Goal: Task Accomplishment & Management: Complete application form

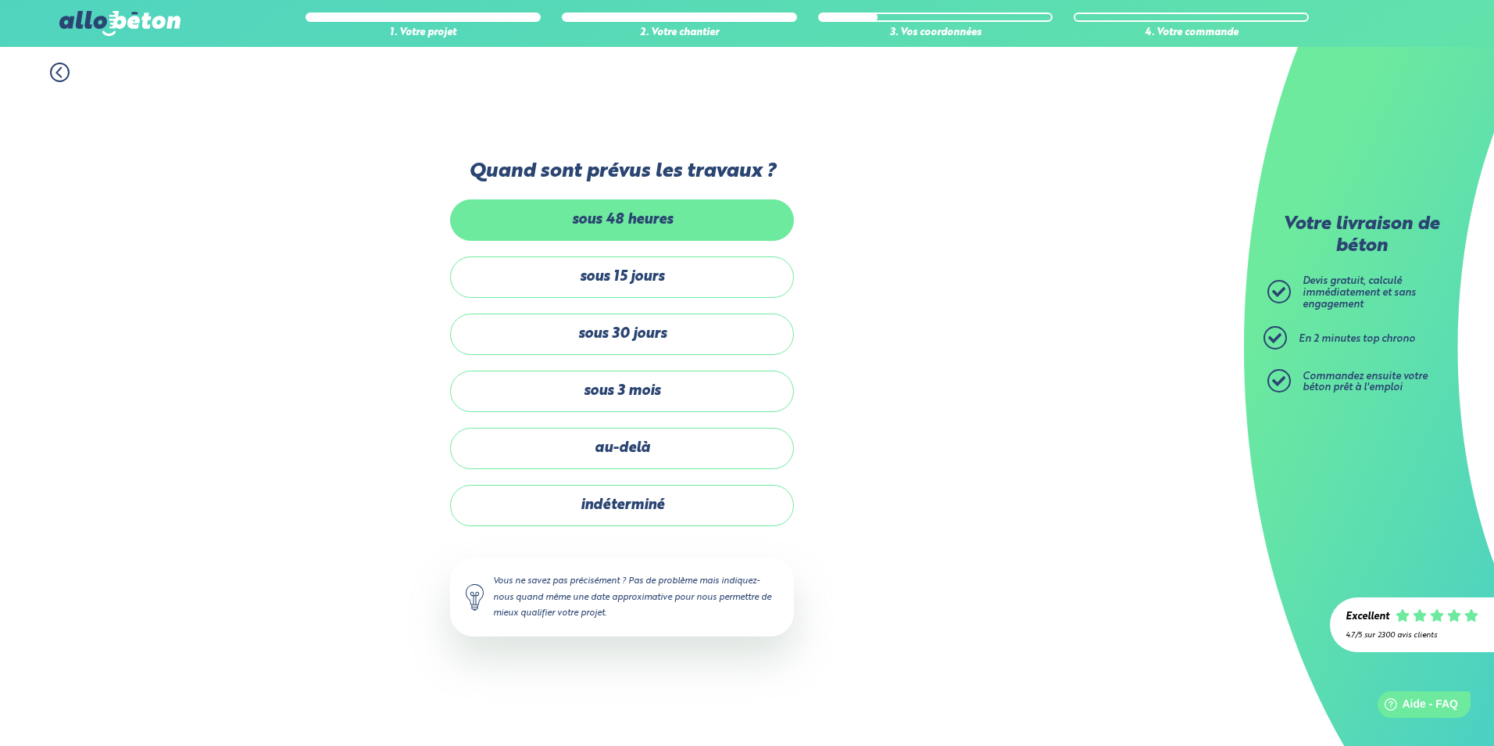
click at [697, 224] on label "sous 48 heures" at bounding box center [622, 219] width 344 height 41
click at [0, 0] on input "sous 48 heures" at bounding box center [0, 0] width 0 height 0
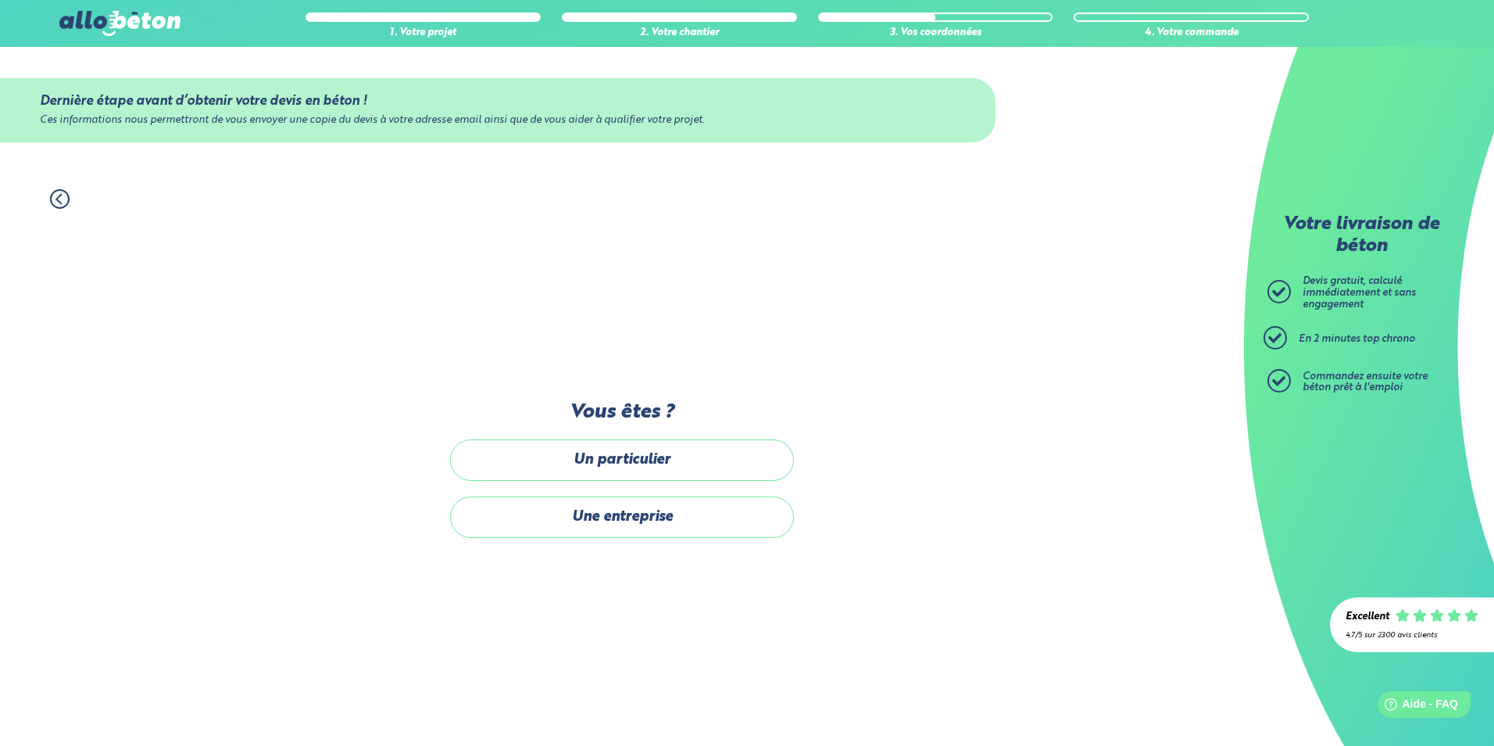
click at [61, 196] on icon at bounding box center [60, 199] width 20 height 20
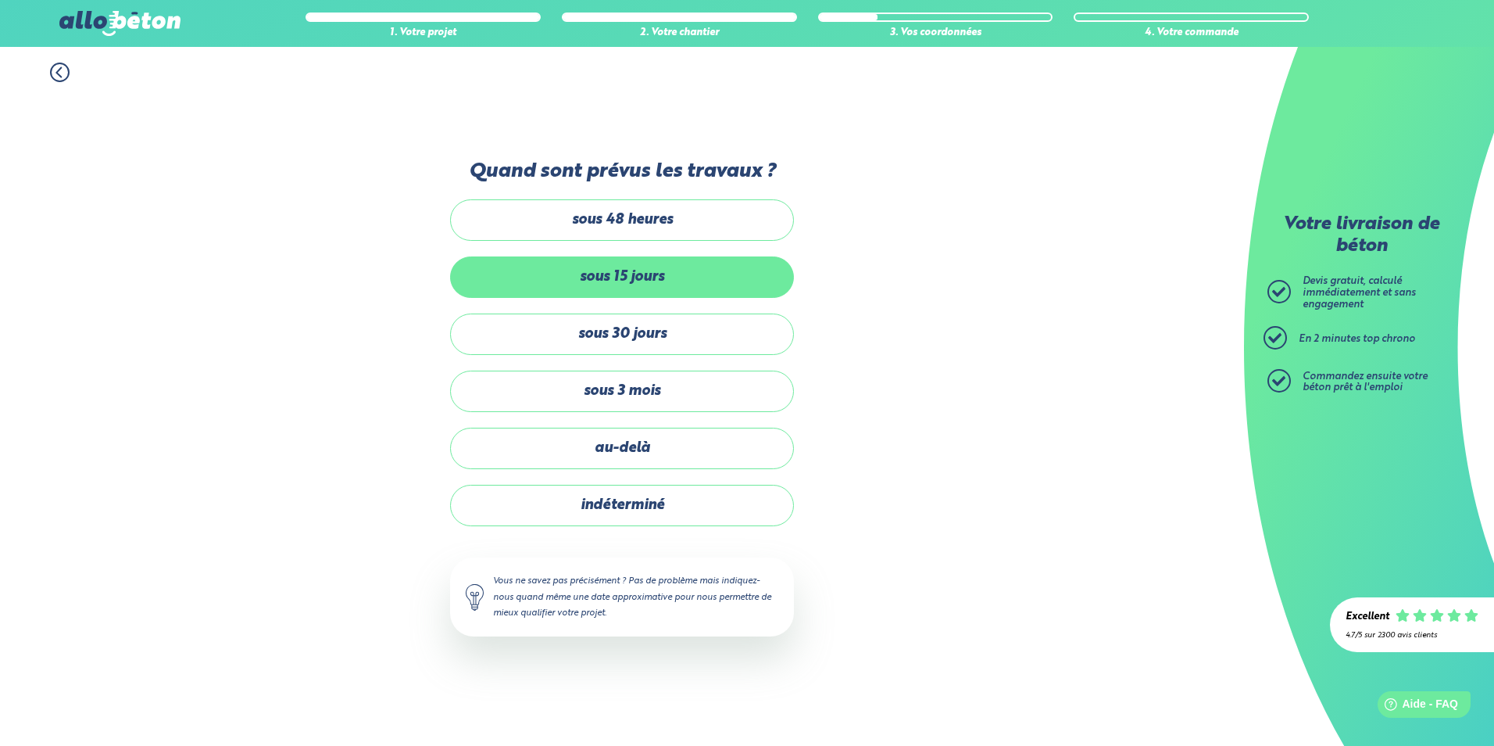
click at [677, 270] on label "sous 15 jours" at bounding box center [622, 276] width 344 height 41
click at [0, 0] on input "sous 15 jours" at bounding box center [0, 0] width 0 height 0
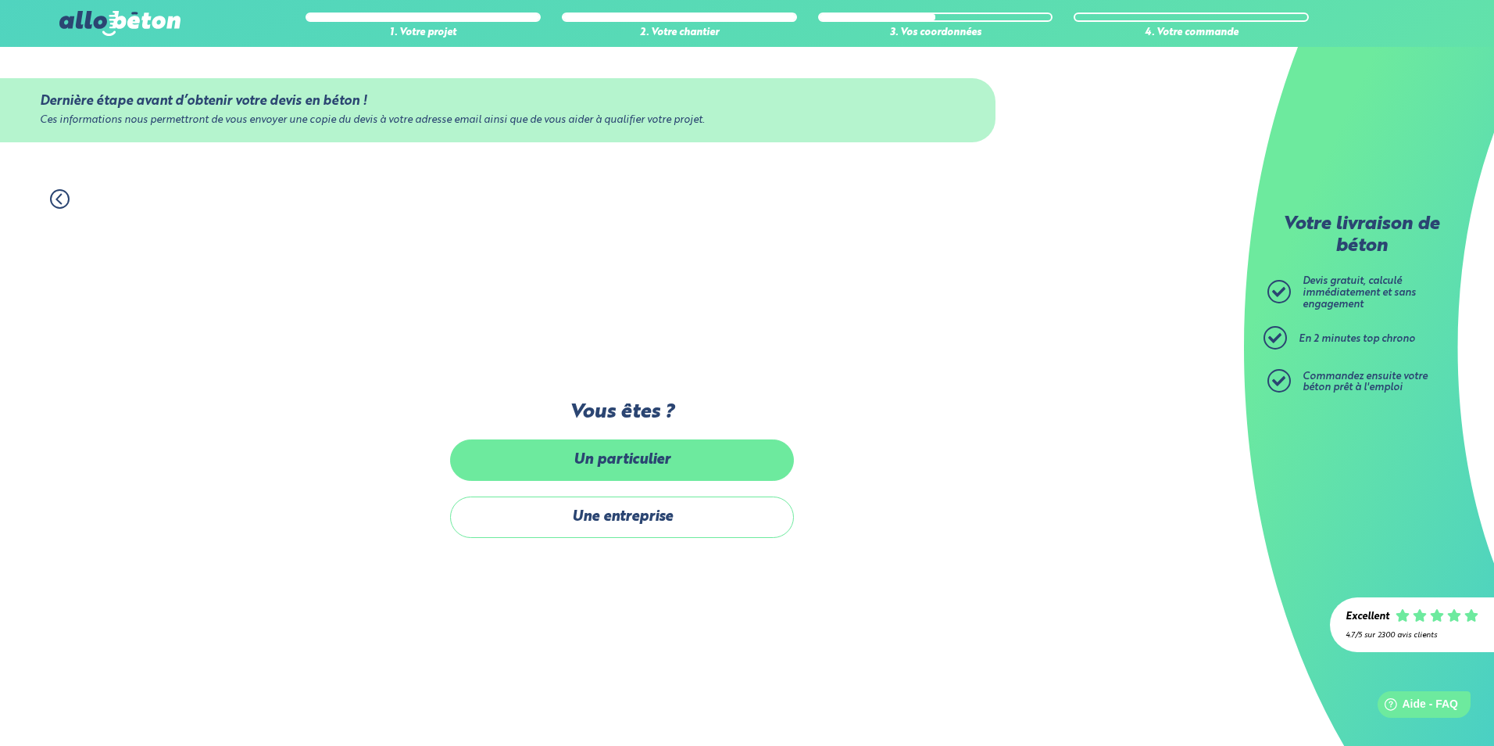
click at [707, 460] on label "Un particulier" at bounding box center [622, 459] width 344 height 41
click at [0, 0] on input "Un particulier" at bounding box center [0, 0] width 0 height 0
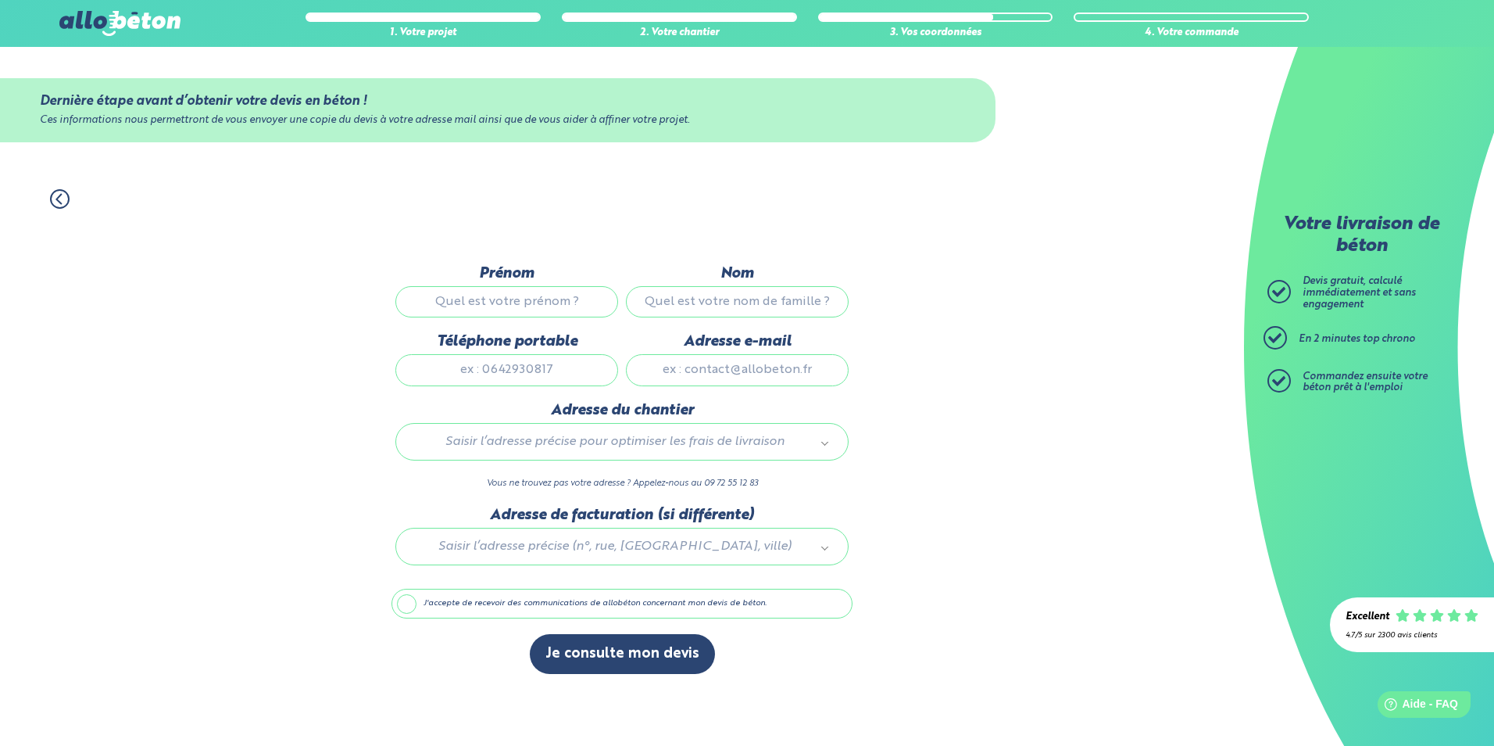
drag, startPoint x: 491, startPoint y: 292, endPoint x: 500, endPoint y: 300, distance: 12.7
click at [493, 295] on input "Prénom" at bounding box center [506, 301] width 223 height 31
type input "alessio"
type input "[PERSON_NAME]"
type input "0623575859"
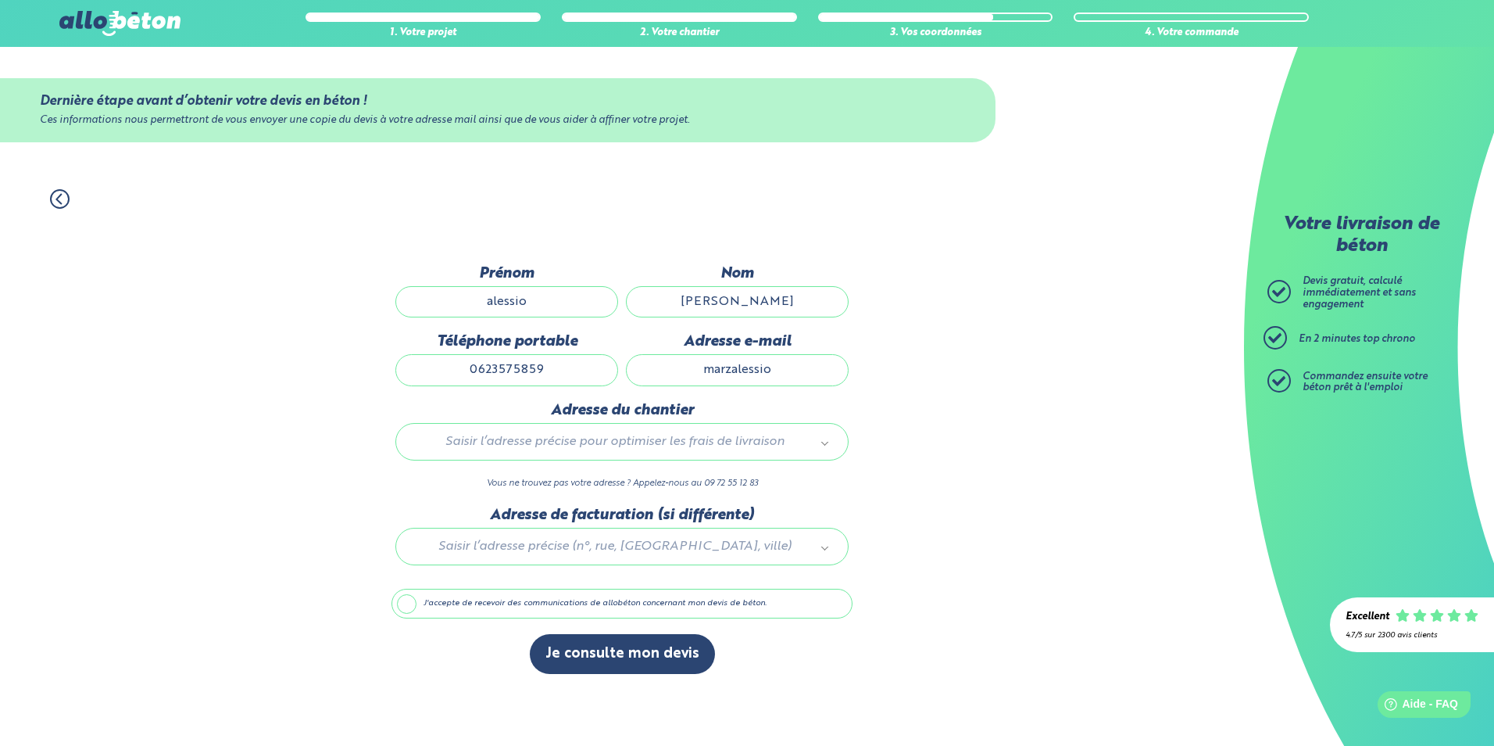
type input "marzalessio"
click at [530, 634] on button "Je consulte mon devis" at bounding box center [622, 654] width 185 height 40
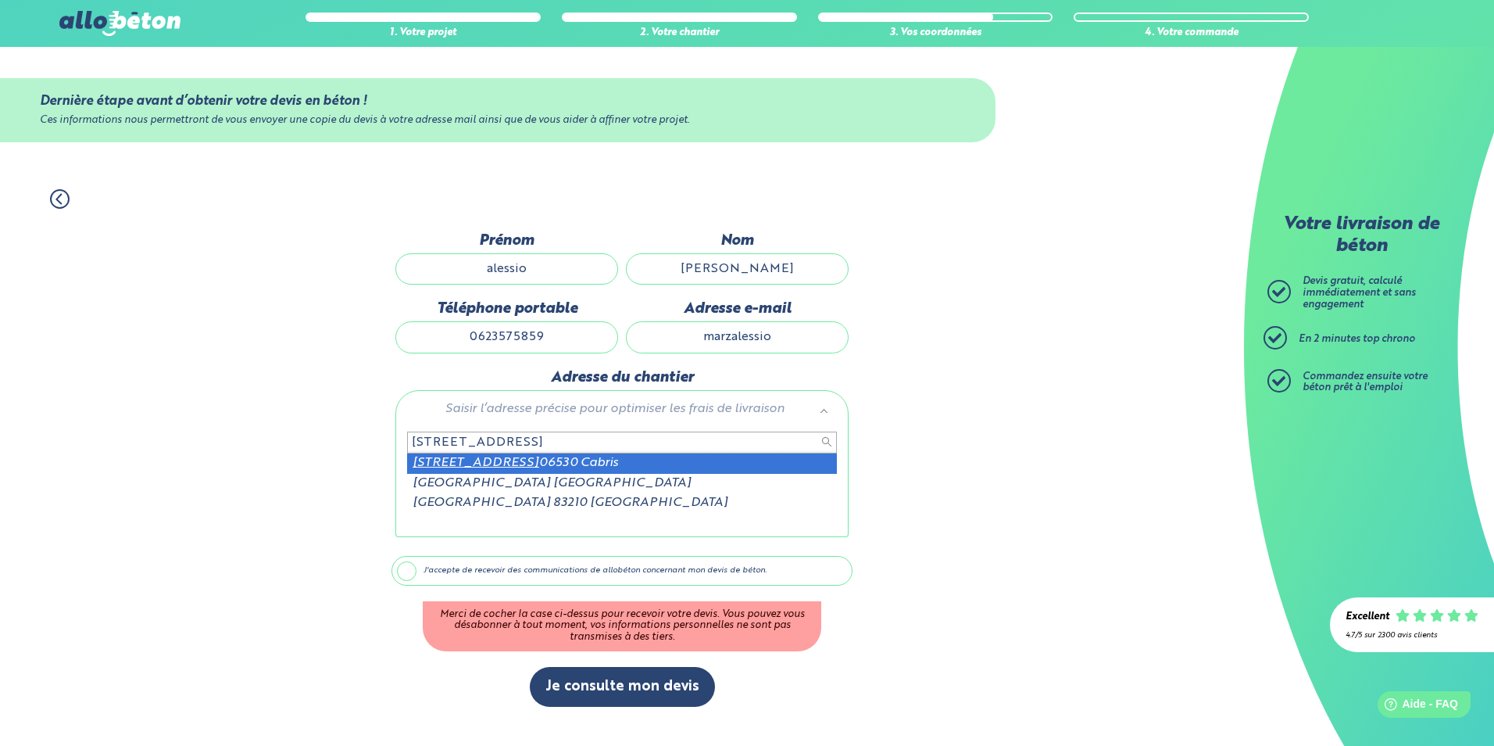
type input "[STREET_ADDRESS]"
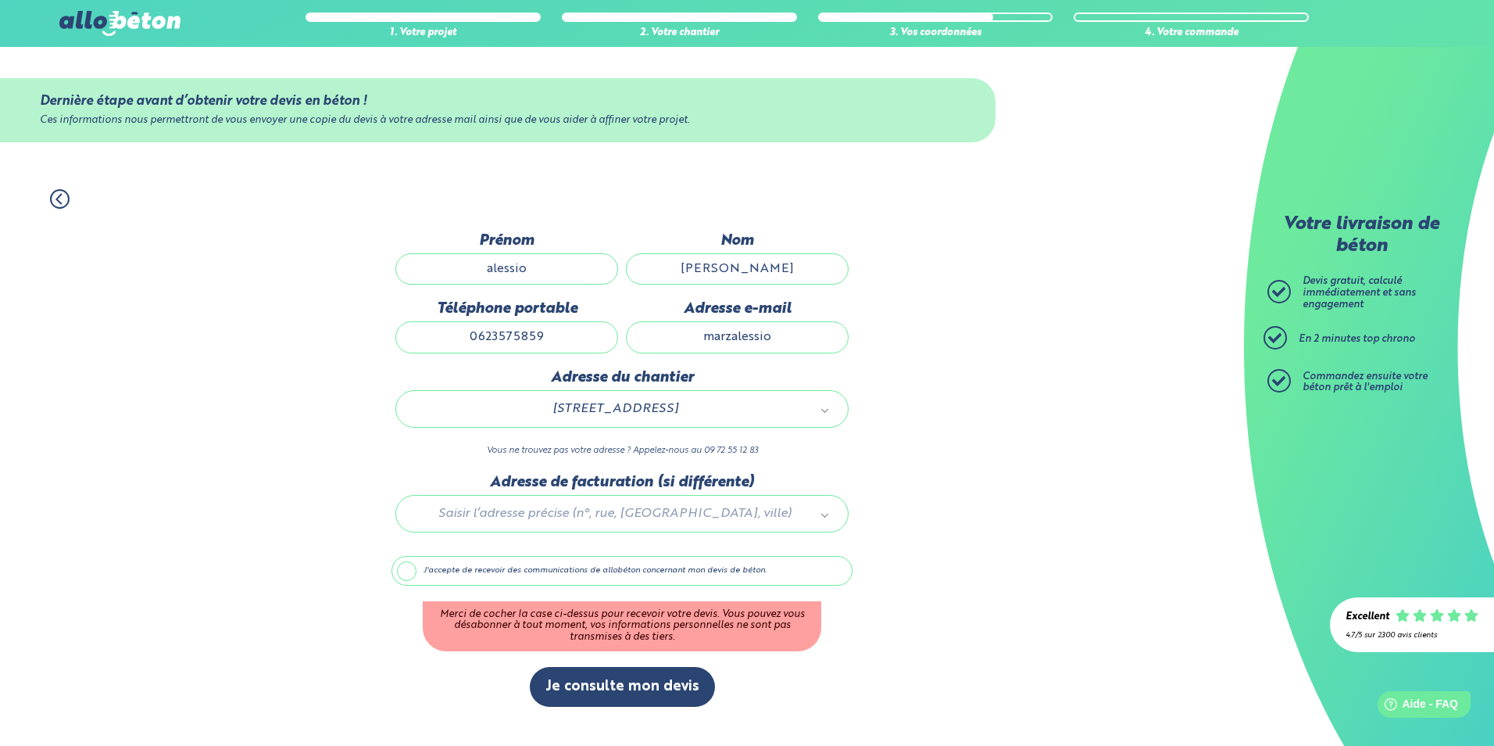
click at [693, 514] on div at bounding box center [622, 511] width 461 height 74
click at [409, 570] on label "J'accepte de recevoir des communications de allobéton concernant mon devis de b…" at bounding box center [622, 571] width 461 height 30
click at [0, 0] on input "J'accepte de recevoir des communications de allobéton concernant mon devis de b…" at bounding box center [0, 0] width 0 height 0
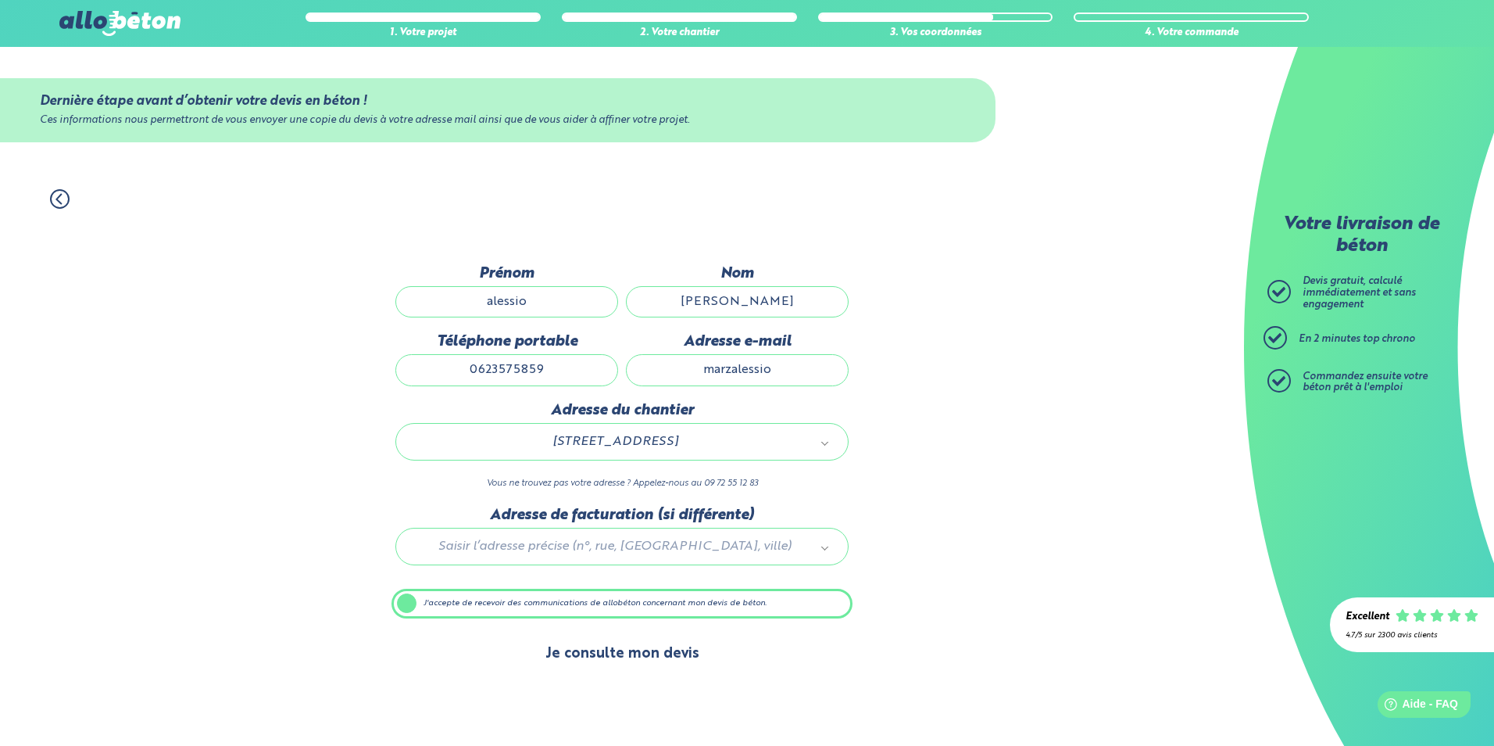
click at [654, 653] on button "Je consulte mon devis" at bounding box center [622, 654] width 185 height 40
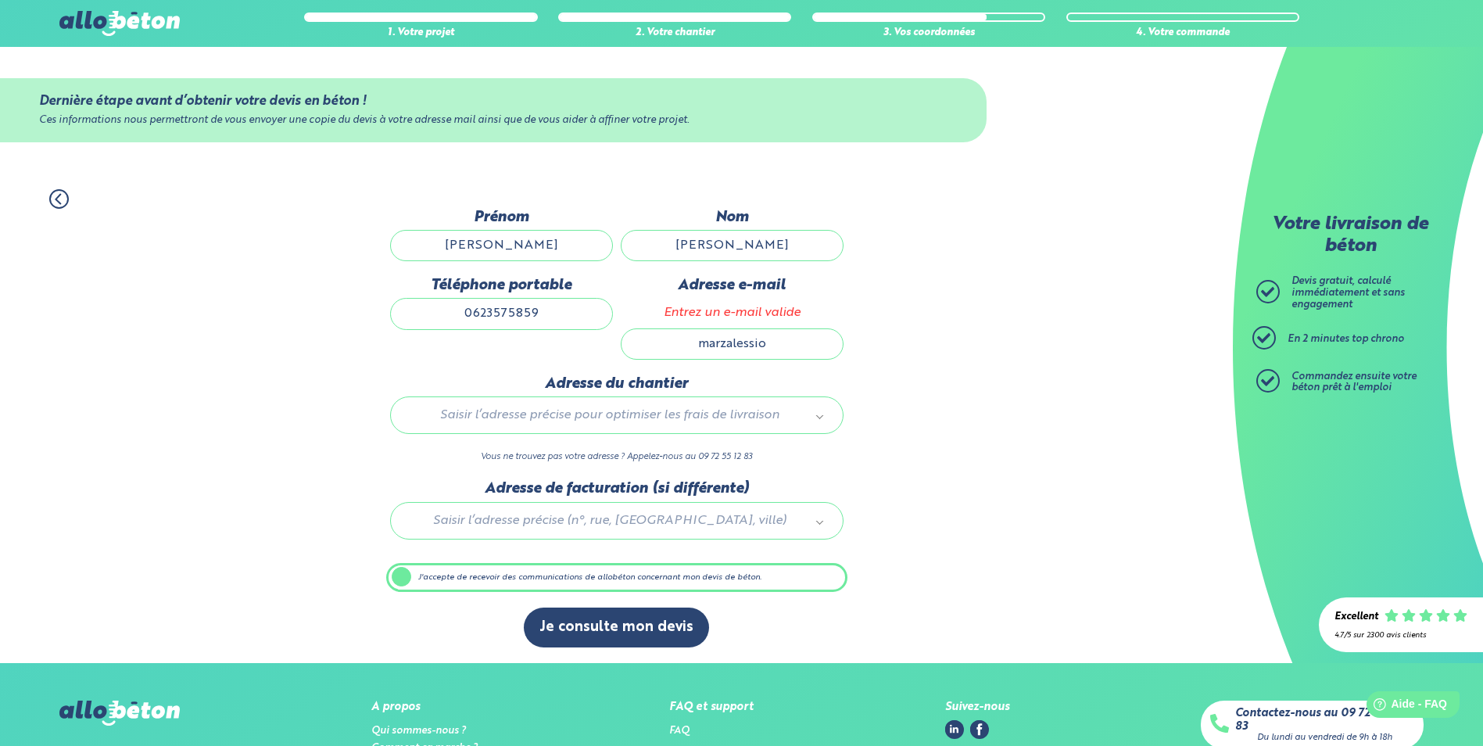
click at [804, 341] on input "marzalessio" at bounding box center [732, 343] width 223 height 31
type input "marzalessio1988@gmail.com"
click at [1216, 433] on div "1. Votre projet 2. Votre chantier 3. Vos coordonnées 4. Votre commande Dernière…" at bounding box center [616, 418] width 1233 height 489
click at [647, 621] on button "Je consulte mon devis" at bounding box center [616, 627] width 185 height 40
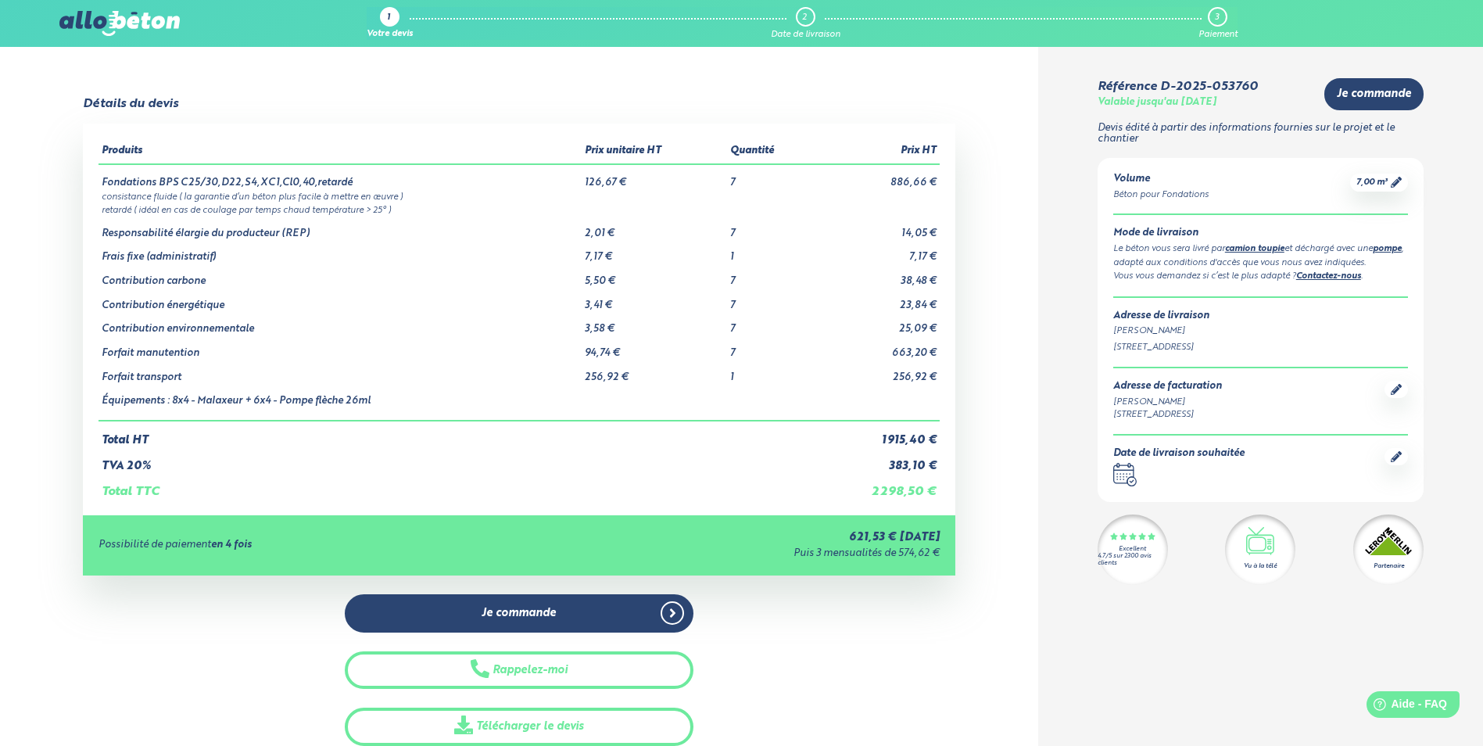
click at [1368, 186] on span "7,00 m³" at bounding box center [1371, 183] width 31 height 12
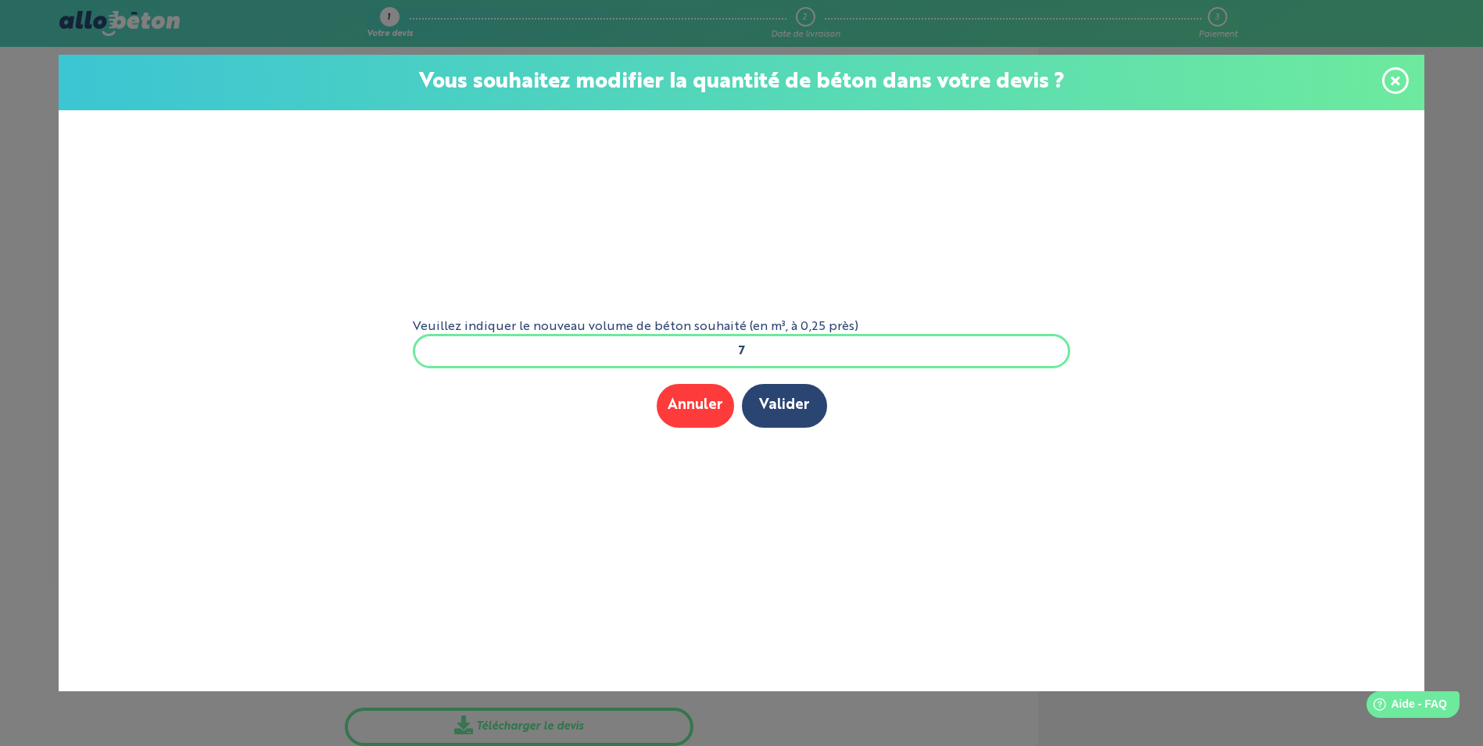
click at [774, 356] on input "7" at bounding box center [742, 351] width 658 height 34
type input "6"
click at [742, 384] on button "Valider" at bounding box center [784, 405] width 85 height 43
